Goal: Check status: Check status

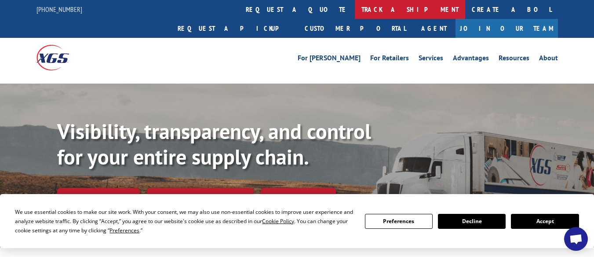
click at [355, 9] on link "track a shipment" at bounding box center [410, 9] width 110 height 19
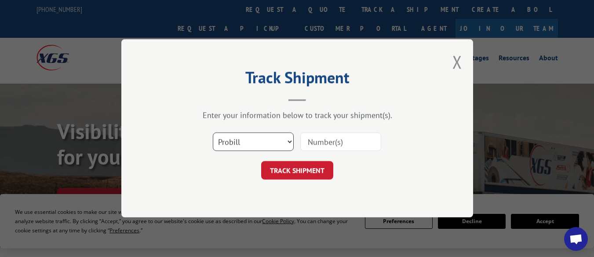
click at [265, 140] on select "Select category... Probill BOL PO" at bounding box center [253, 142] width 81 height 18
select select "bol"
click at [213, 133] on select "Select category... Probill BOL PO" at bounding box center [253, 142] width 81 height 18
click at [319, 143] on input at bounding box center [341, 142] width 81 height 18
paste input "7076265"
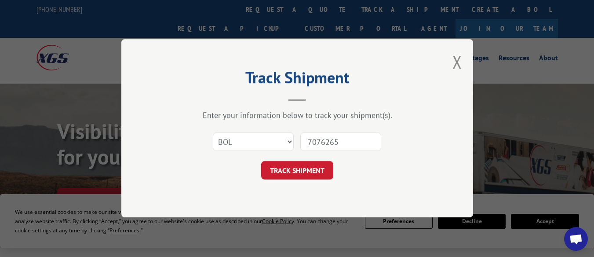
click at [323, 139] on input "7076265" at bounding box center [341, 142] width 81 height 18
type input "7076265"
click at [315, 172] on button "TRACK SHIPMENT" at bounding box center [297, 170] width 72 height 18
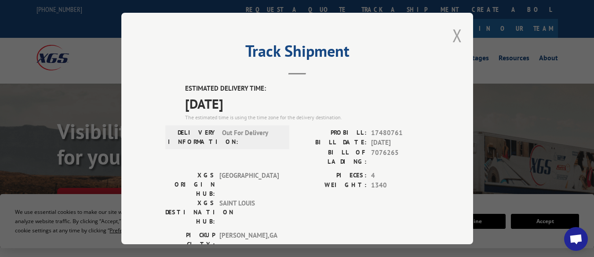
click at [456, 30] on button "Close modal" at bounding box center [458, 35] width 10 height 23
